Goal: Transaction & Acquisition: Purchase product/service

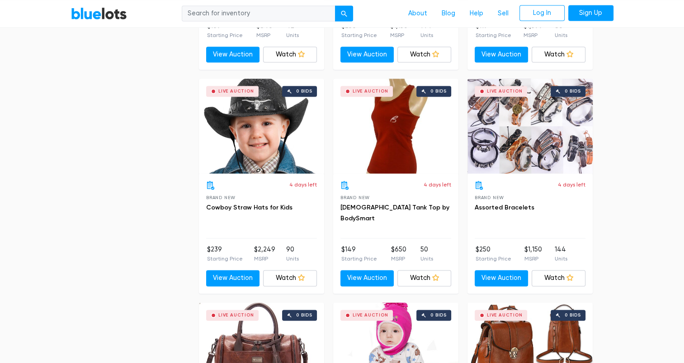
scroll to position [1385, 0]
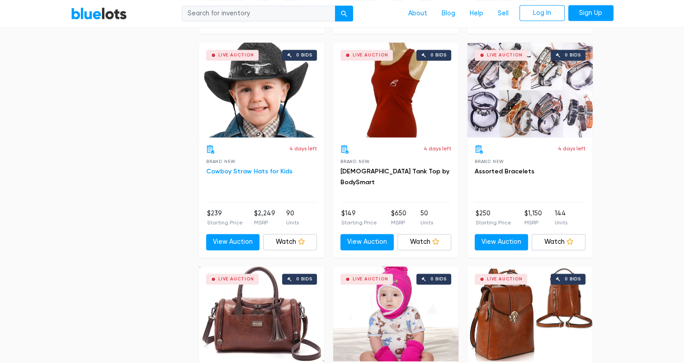
click at [242, 168] on link "Cowboy Straw Hats for Kids" at bounding box center [249, 172] width 86 height 8
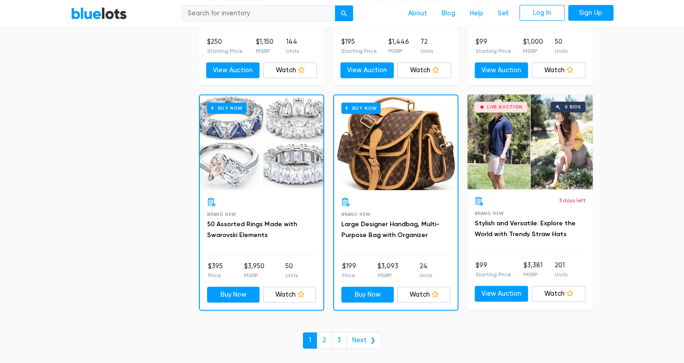
scroll to position [3810, 0]
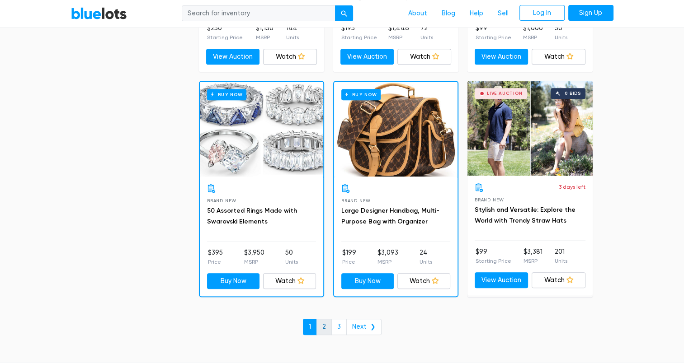
click at [326, 323] on link "2" at bounding box center [323, 327] width 15 height 16
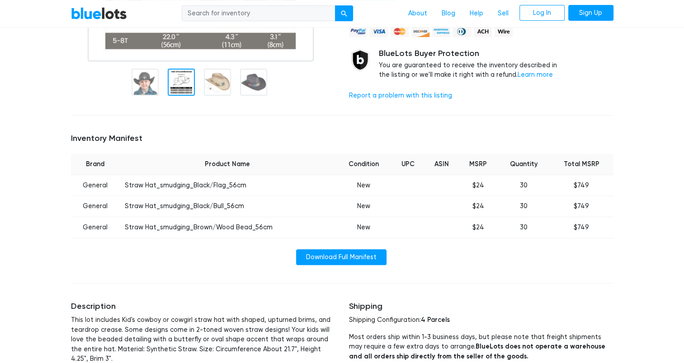
scroll to position [250, 0]
